Goal: Answer question/provide support

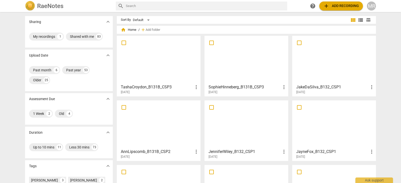
click at [335, 78] on div at bounding box center [334, 60] width 80 height 44
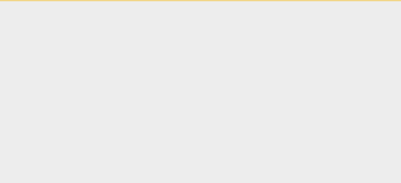
click at [335, 1] on html "Ask support" at bounding box center [200, 0] width 401 height 1
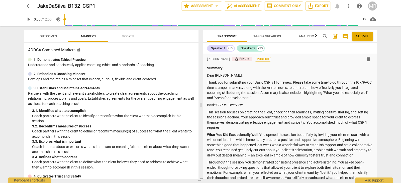
drag, startPoint x: 377, startPoint y: 57, endPoint x: 377, endPoint y: 60, distance: 2.8
click at [377, 60] on div "Transcript Tags & Speakers Analytics search post_add comment Submit Speaker 1 2…" at bounding box center [291, 104] width 180 height 157
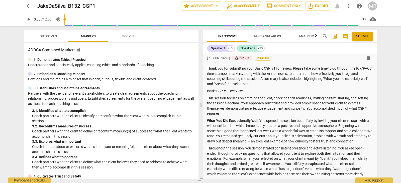
scroll to position [49, 0]
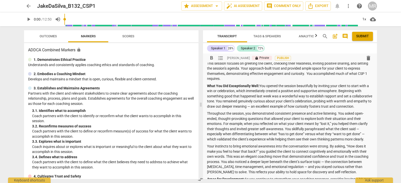
click at [275, 105] on p "What You Did Exceptionally Well: You opened the session beautifully by inviting…" at bounding box center [290, 96] width 166 height 26
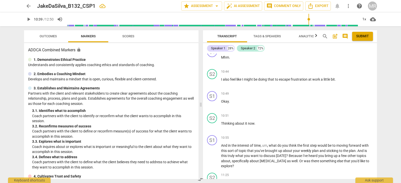
click at [308, 22] on input "range" at bounding box center [212, 19] width 292 height 16
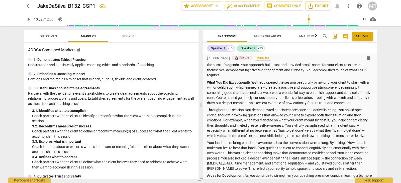
scroll to position [0, 0]
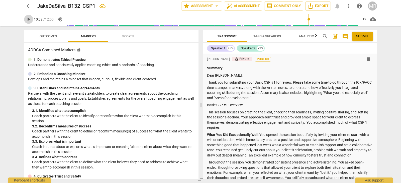
click at [28, 18] on span "play_arrow" at bounding box center [29, 19] width 6 height 6
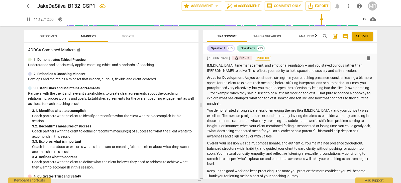
scroll to position [161, 0]
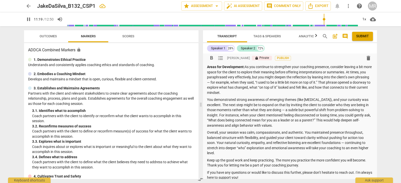
click at [284, 115] on p "You demonstrated strong awareness of emerging themes (like [MEDICAL_DATA]), and…" at bounding box center [290, 112] width 166 height 31
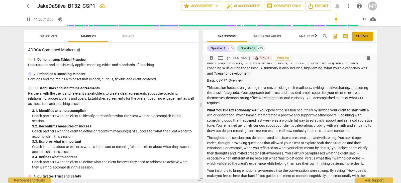
scroll to position [0, 0]
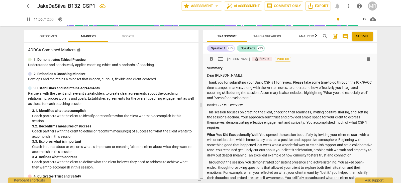
click at [279, 118] on p "This session focuses on greeting the client, checking their readiness, inviting…" at bounding box center [290, 120] width 166 height 21
click at [249, 150] on div "format_bold format_list_bulleted [PERSON_NAME] lock Private Publish delete Summ…" at bounding box center [290, 116] width 174 height 125
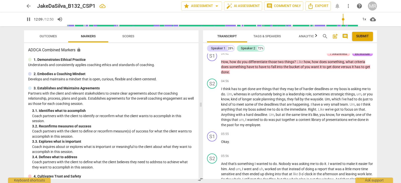
scroll to position [857, 0]
click at [213, 110] on span "pause" at bounding box center [212, 107] width 6 height 6
click at [213, 110] on span "play_arrow" at bounding box center [212, 107] width 6 height 6
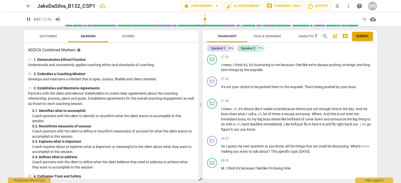
scroll to position [1074, 0]
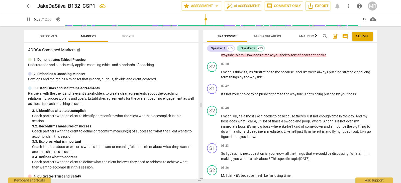
click at [378, 136] on div "Transcript Tags & Speakers Analytics search post_add comment Submit Speaker 1 2…" at bounding box center [291, 104] width 180 height 157
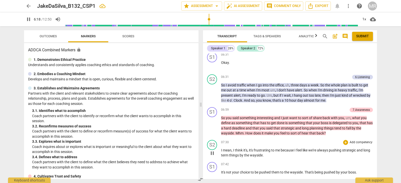
click at [301, 156] on div "format_bold format_list_bulleted [PERSON_NAME] lock Private Publish delete Summ…" at bounding box center [290, 116] width 174 height 125
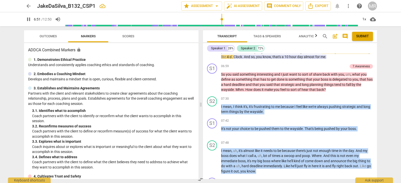
scroll to position [1035, 0]
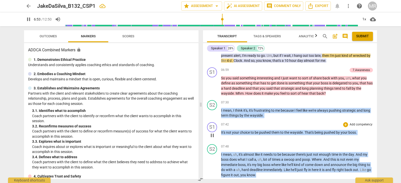
click at [338, 134] on span "by" at bounding box center [338, 132] width 5 height 4
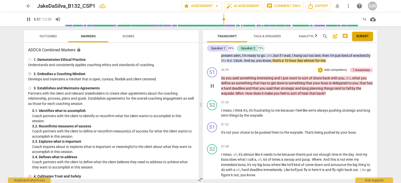
click at [340, 72] on p "Add competency" at bounding box center [335, 70] width 24 height 5
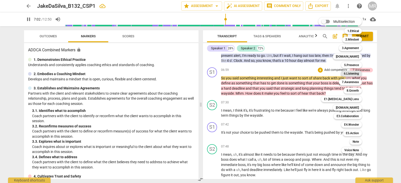
click at [350, 75] on b "6.Listening" at bounding box center [351, 74] width 15 height 6
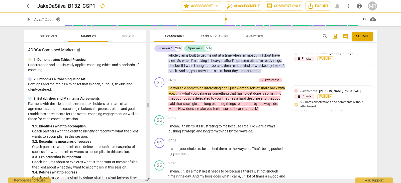
type input "422"
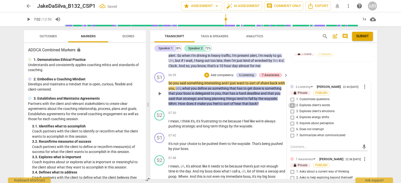
click at [290, 108] on input "2. Explores client's words" at bounding box center [292, 105] width 8 height 6
checkbox input "true"
click at [291, 126] on input "5. Inquires about perception" at bounding box center [292, 123] width 8 height 6
checkbox input "true"
click at [262, 146] on span "That's" at bounding box center [257, 144] width 10 height 4
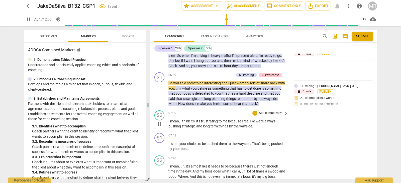
click at [264, 115] on p "Add competency" at bounding box center [270, 113] width 24 height 5
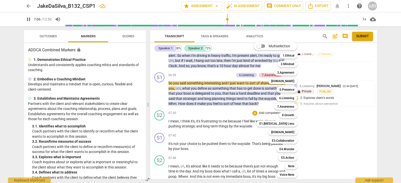
click at [242, 148] on div at bounding box center [200, 91] width 401 height 183
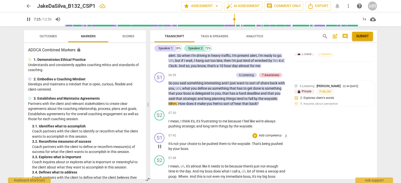
click at [266, 138] on p "Add competency" at bounding box center [270, 135] width 24 height 5
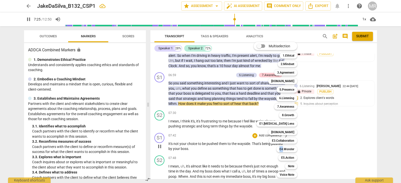
click at [266, 152] on div "Multiselection m 1.Ethical 1 2.Mindset 2 3.Agreement 3 [DOMAIN_NAME] 4 5.Presen…" at bounding box center [278, 110] width 55 height 138
click at [285, 148] on b "E4.Wonder" at bounding box center [286, 149] width 15 height 6
type input "447"
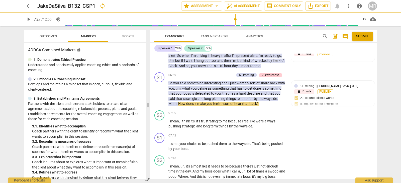
click at [283, 148] on b "E4.Wonder" at bounding box center [277, 150] width 11 height 4
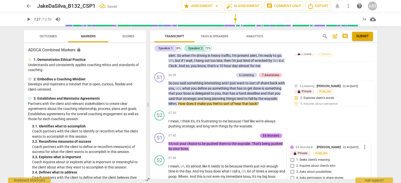
scroll to position [1147, 0]
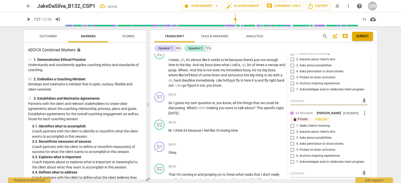
click at [291, 129] on input "1. Seeks client’s meaning" at bounding box center [292, 126] width 8 height 6
checkbox input "true"
click at [265, 140] on div "S2 play_arrow pause 08:36 + Add competency keyboard_arrow_right M . I think it'…" at bounding box center [263, 129] width 226 height 22
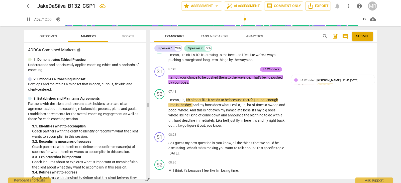
scroll to position [1114, 0]
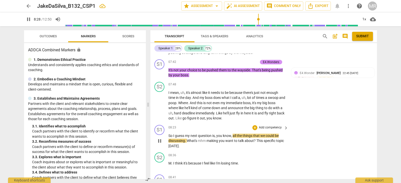
click at [270, 130] on p "Add competency" at bounding box center [270, 127] width 24 height 5
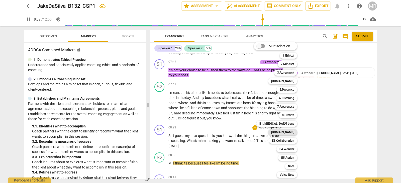
click at [285, 132] on b "[DOMAIN_NAME]" at bounding box center [282, 132] width 23 height 6
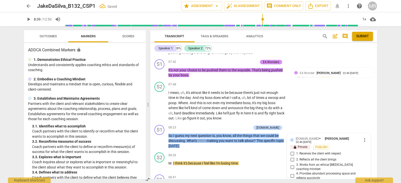
scroll to position [1233, 0]
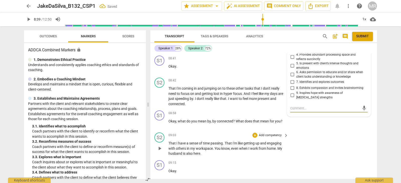
click at [263, 138] on p "Add competency" at bounding box center [270, 135] width 24 height 5
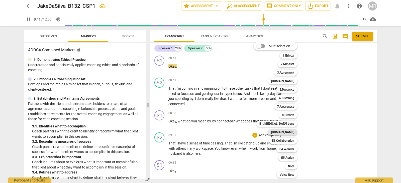
click at [284, 132] on b "[DOMAIN_NAME]" at bounding box center [282, 132] width 23 height 6
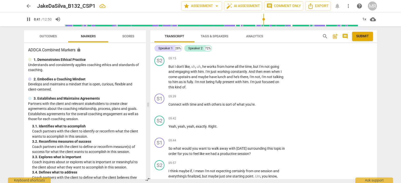
scroll to position [1285, 0]
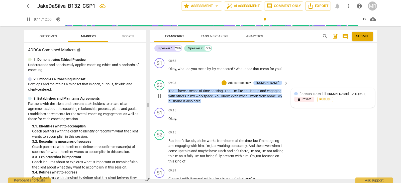
click at [351, 96] on div "22:46 [DATE]" at bounding box center [358, 94] width 16 height 3
type input "525"
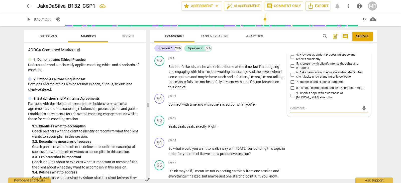
click at [358, 102] on div "[DOMAIN_NAME] [PERSON_NAME] 22:46 [DATE] more_vert lock Private Publish 1. Rece…" at bounding box center [328, 59] width 77 height 85
click at [290, 69] on input "5. Is present with client’s intense thoughts and emotions" at bounding box center [292, 66] width 8 height 6
checkbox input "true"
click at [291, 60] on input "4. Provides abundant processing space and reflects succinctly" at bounding box center [292, 57] width 8 height 6
checkbox input "true"
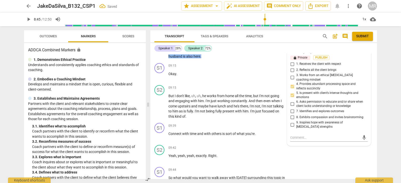
scroll to position [1329, 0]
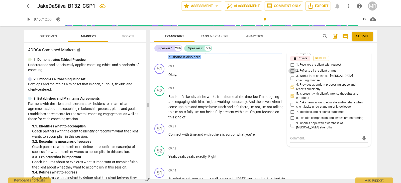
click at [291, 74] on input "2. Reflects all the client brings" at bounding box center [292, 71] width 8 height 6
checkbox input "true"
click at [292, 141] on textarea at bounding box center [324, 138] width 69 height 5
click at [49, 36] on span "Outcomes" at bounding box center [48, 36] width 17 height 4
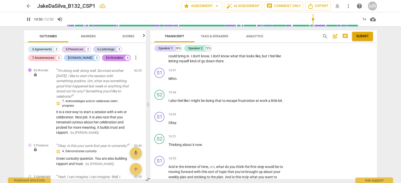
scroll to position [1492, 0]
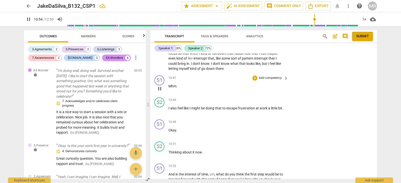
type input "655"
